Goal: Information Seeking & Learning: Learn about a topic

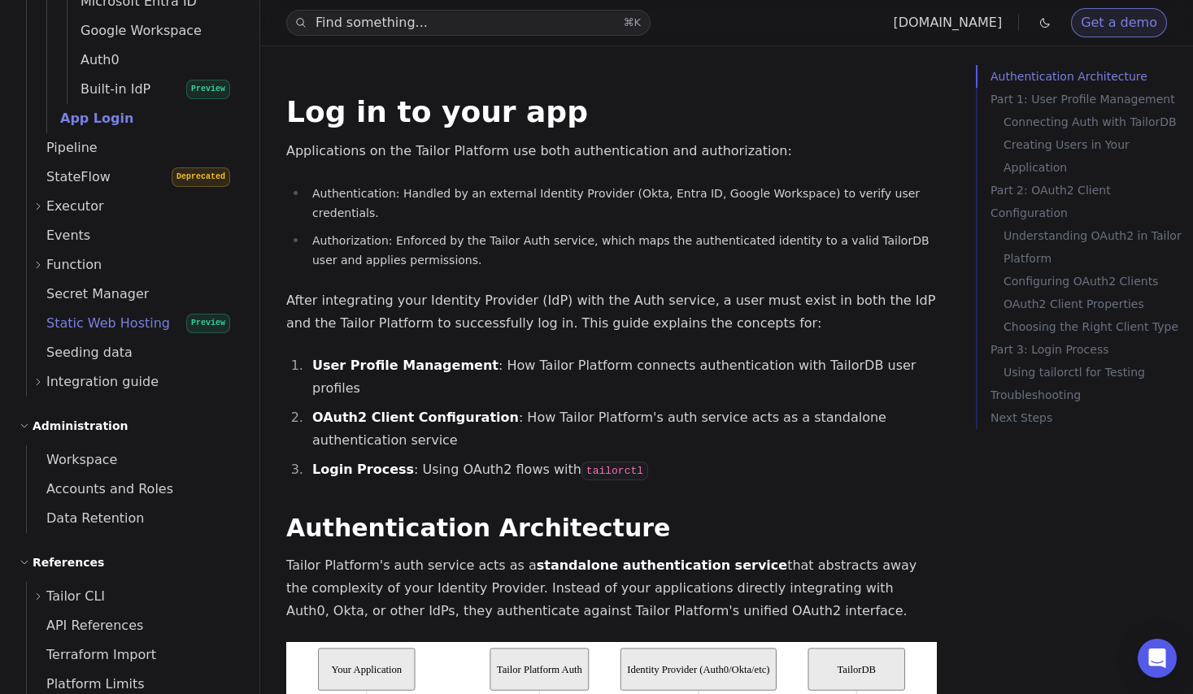
scroll to position [841, 0]
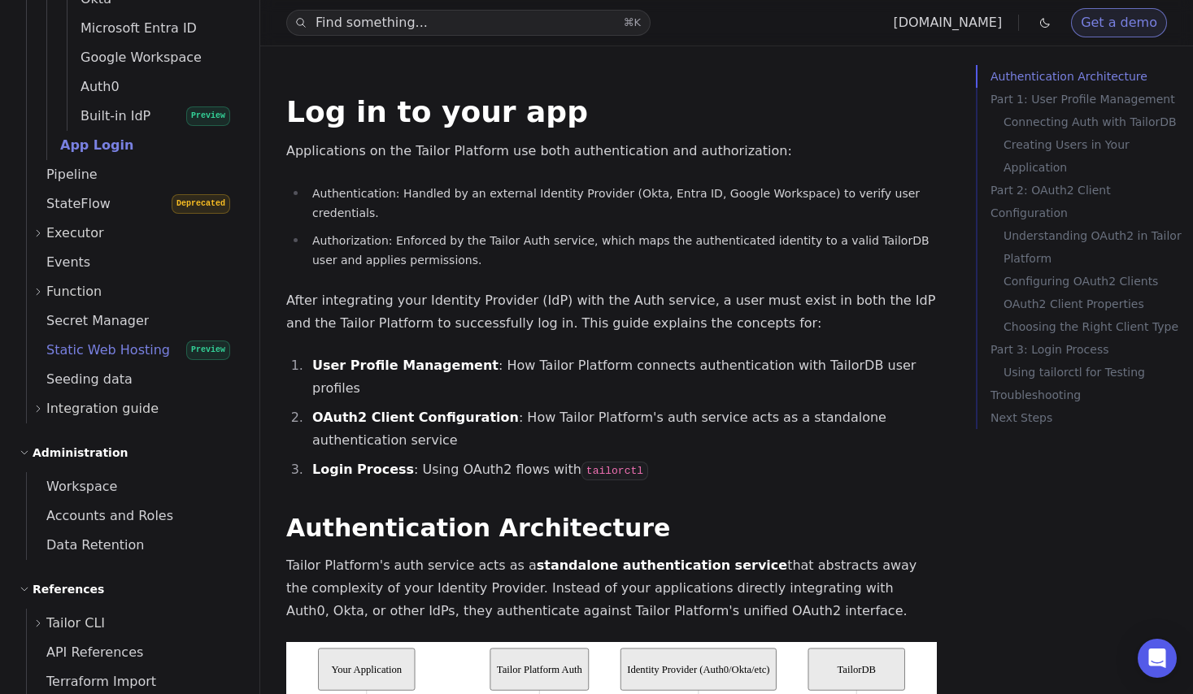
click at [120, 340] on span "Static Web Hosting" at bounding box center [98, 350] width 143 height 23
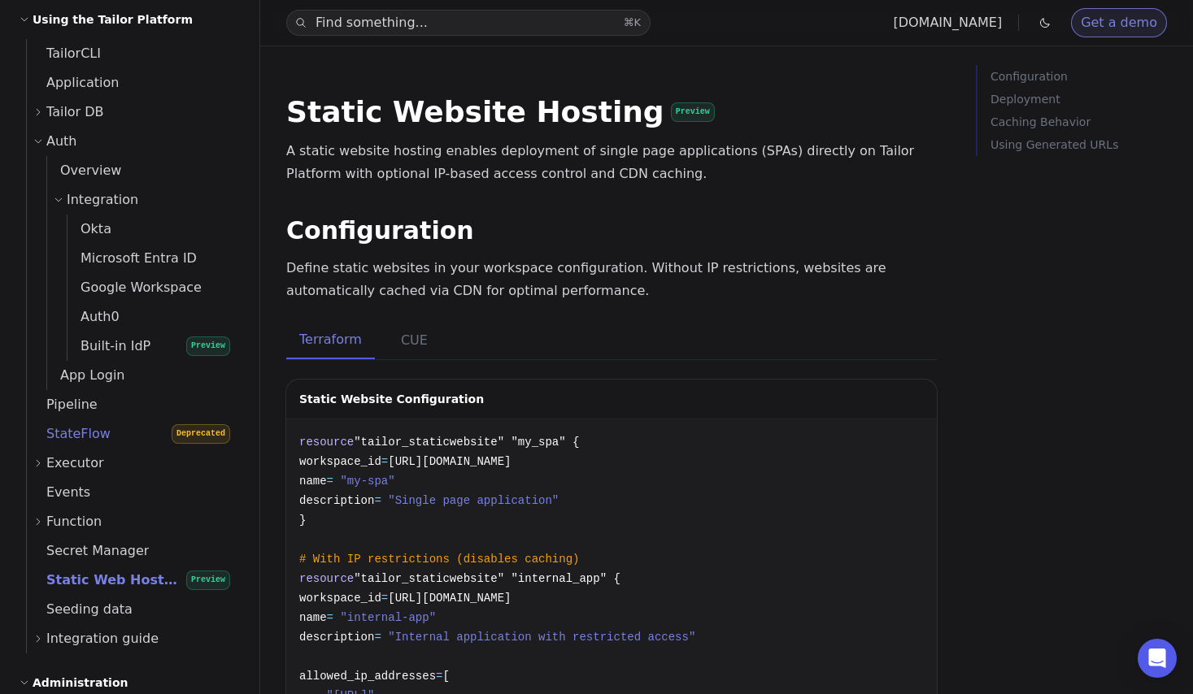
click at [107, 433] on link "StateFlow Deprecated" at bounding box center [133, 434] width 213 height 29
